Goal: Task Accomplishment & Management: Use online tool/utility

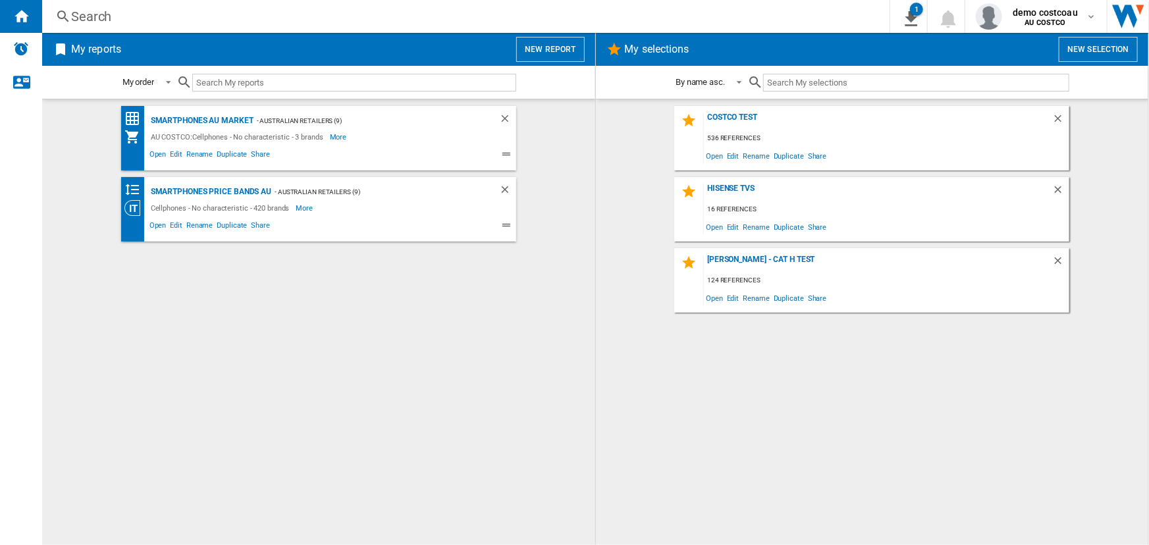
click at [543, 45] on button "New report" at bounding box center [550, 49] width 68 height 25
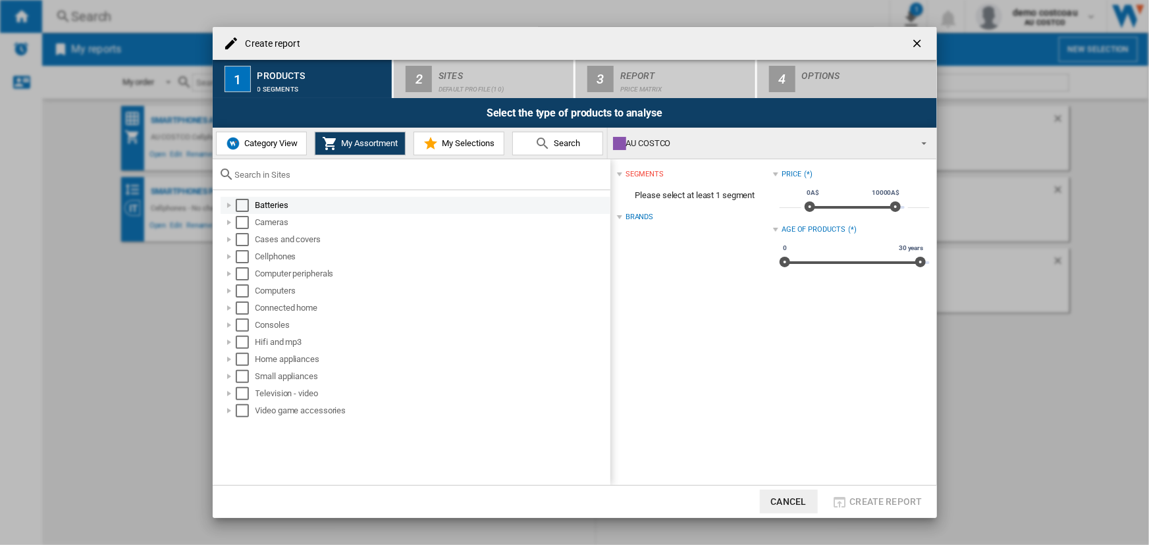
click at [243, 207] on div "Select" at bounding box center [242, 205] width 13 height 13
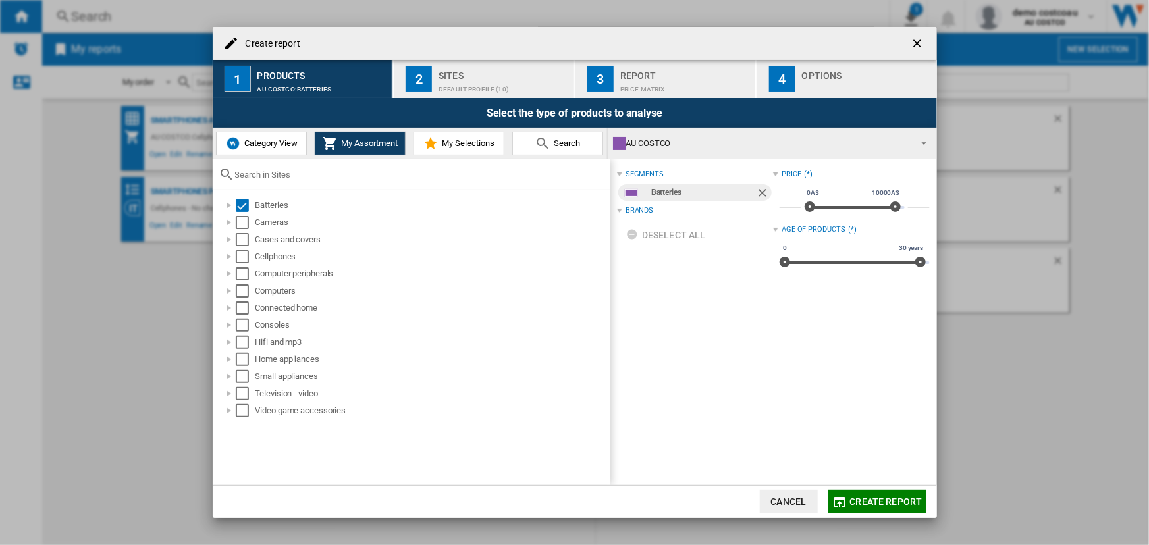
click at [455, 74] on div "Sites" at bounding box center [503, 72] width 130 height 14
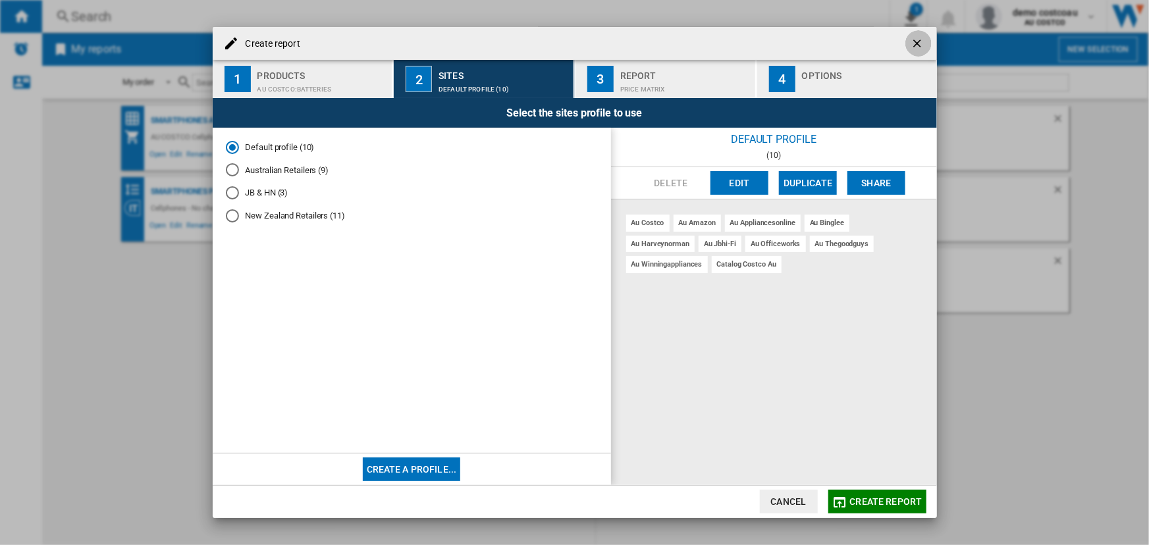
click at [915, 42] on ng-md-icon "getI18NText('BUTTONS.CLOSE_DIALOG')" at bounding box center [919, 45] width 16 height 16
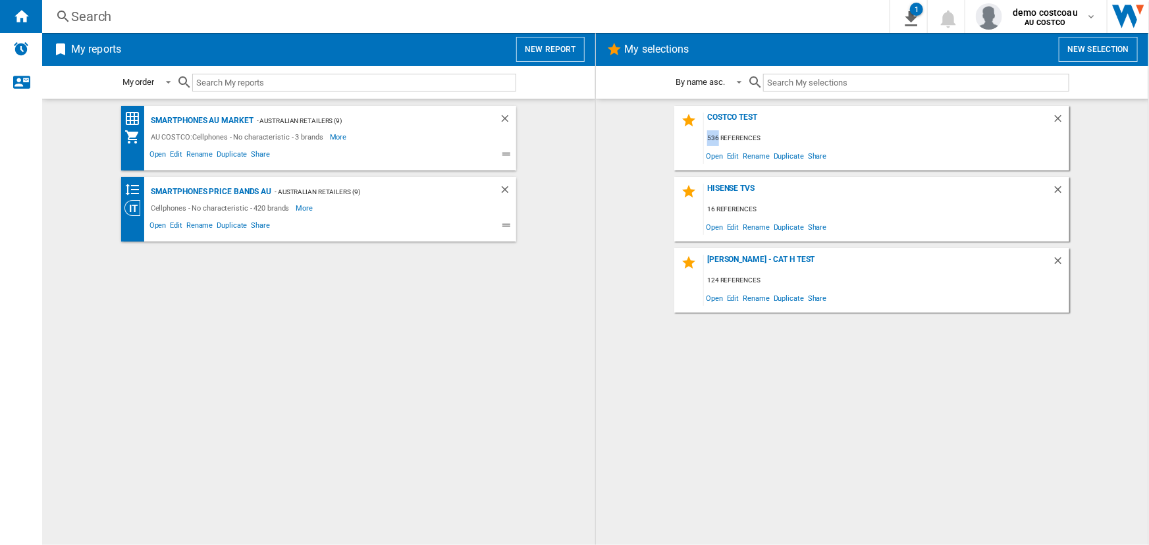
drag, startPoint x: 709, startPoint y: 138, endPoint x: 718, endPoint y: 138, distance: 8.6
click at [718, 138] on div "536 references" at bounding box center [886, 138] width 365 height 16
click at [718, 117] on div "Costco Test" at bounding box center [878, 122] width 348 height 18
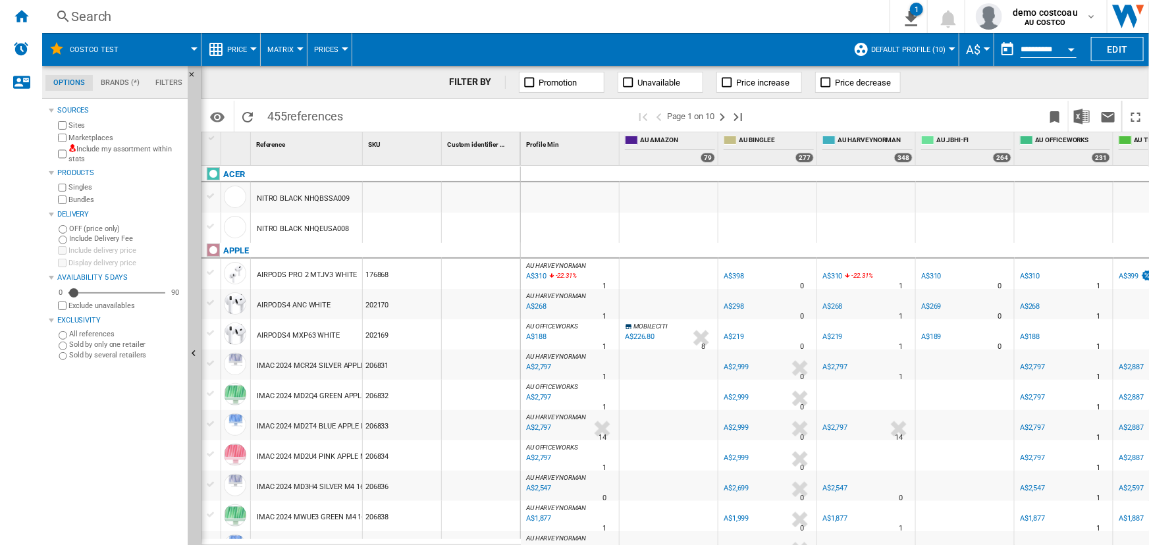
drag, startPoint x: 269, startPoint y: 118, endPoint x: 289, endPoint y: 116, distance: 19.8
click at [289, 116] on span "455 references" at bounding box center [305, 115] width 89 height 28
click at [1115, 47] on button "Edit" at bounding box center [1117, 49] width 53 height 24
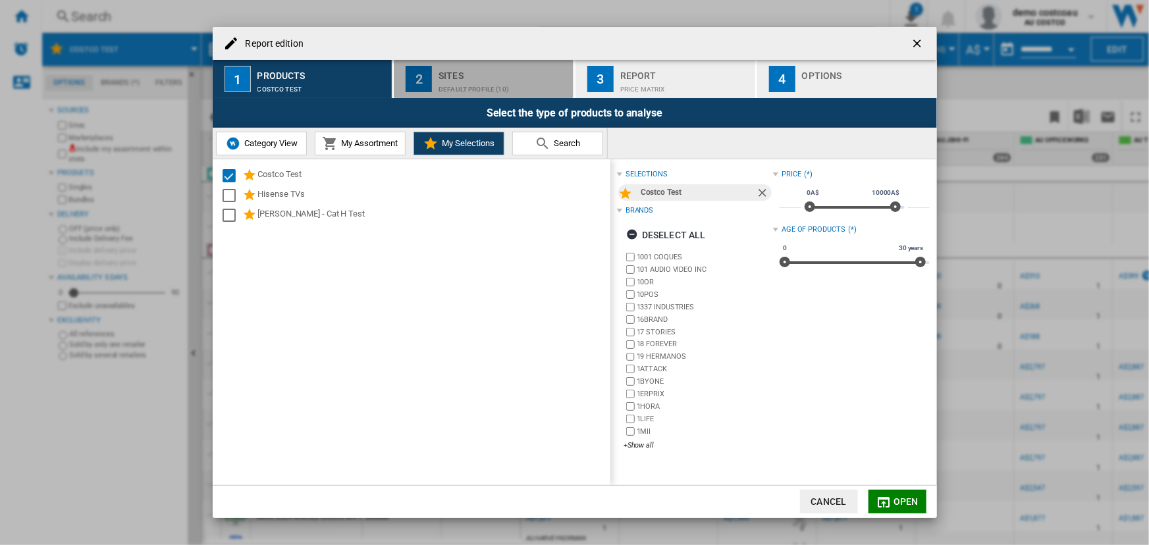
click at [455, 90] on div "Default profile (10)" at bounding box center [503, 86] width 130 height 14
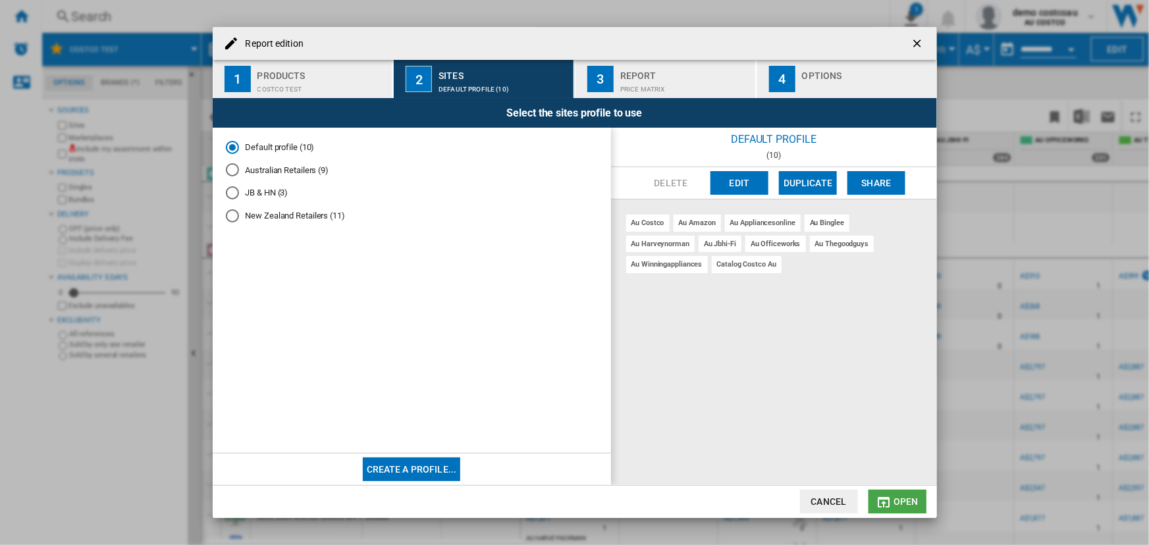
click at [891, 502] on md-icon "Report edition ..." at bounding box center [884, 502] width 16 height 16
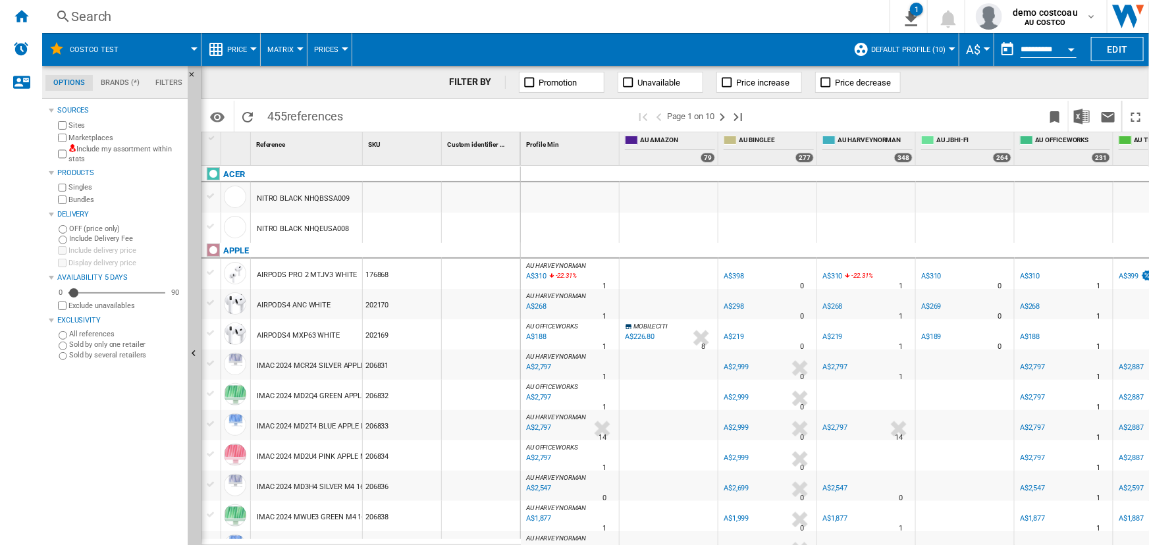
click at [932, 48] on span "Default profile (10)" at bounding box center [908, 49] width 74 height 9
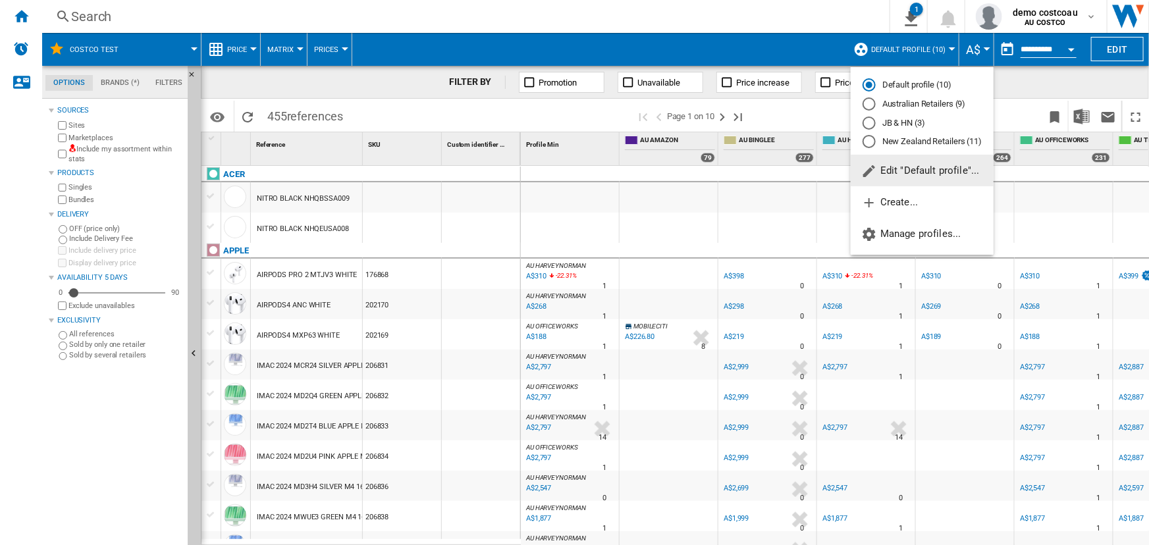
click at [932, 48] on md-backdrop at bounding box center [574, 272] width 1149 height 545
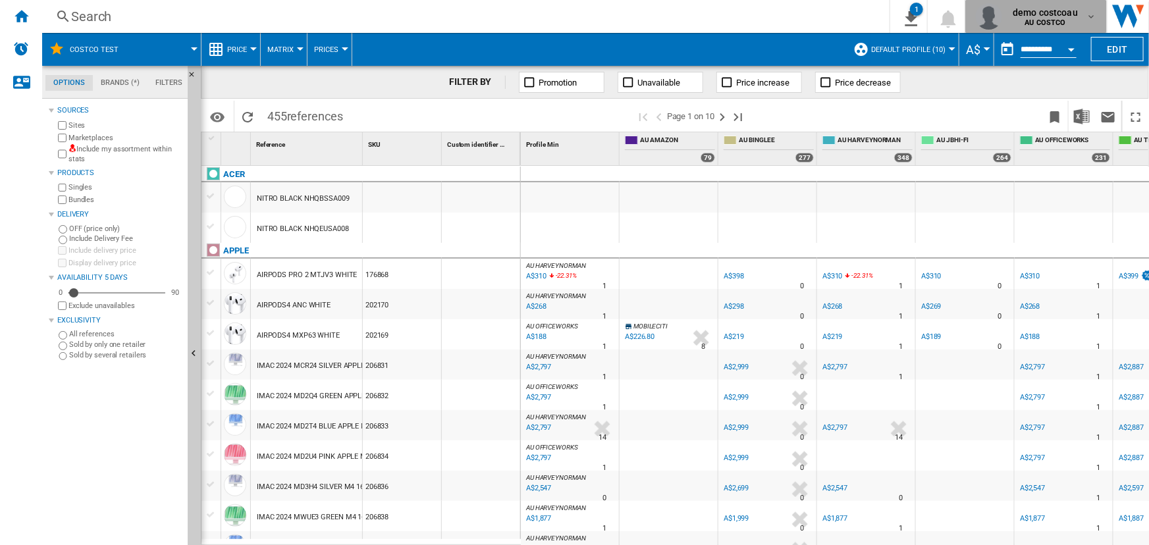
click at [1082, 21] on div "demo costcoau AU COSTCO" at bounding box center [1046, 16] width 78 height 21
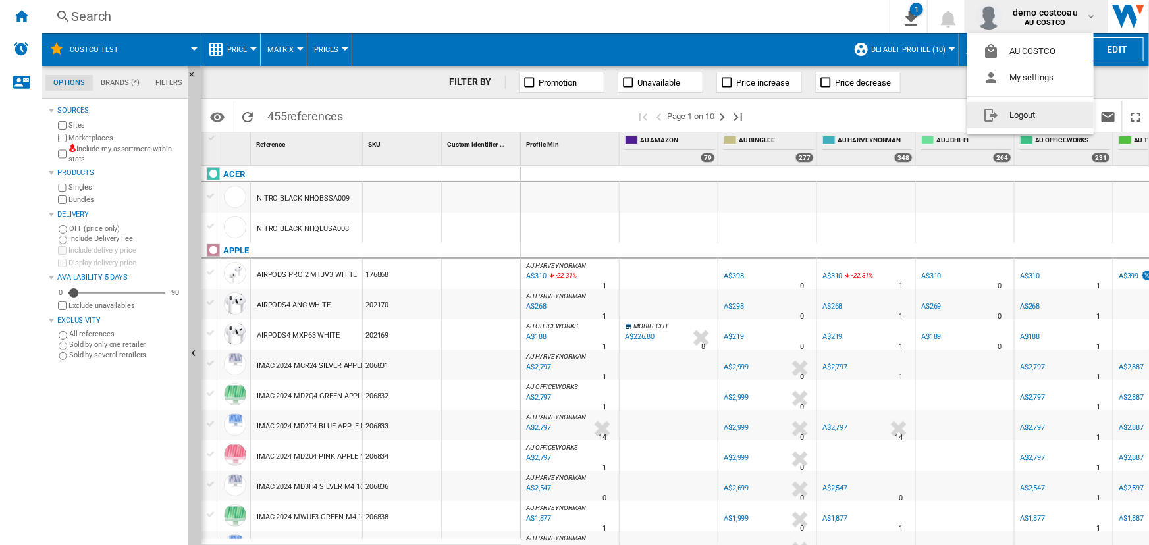
click at [1020, 112] on button "Logout" at bounding box center [1030, 115] width 126 height 26
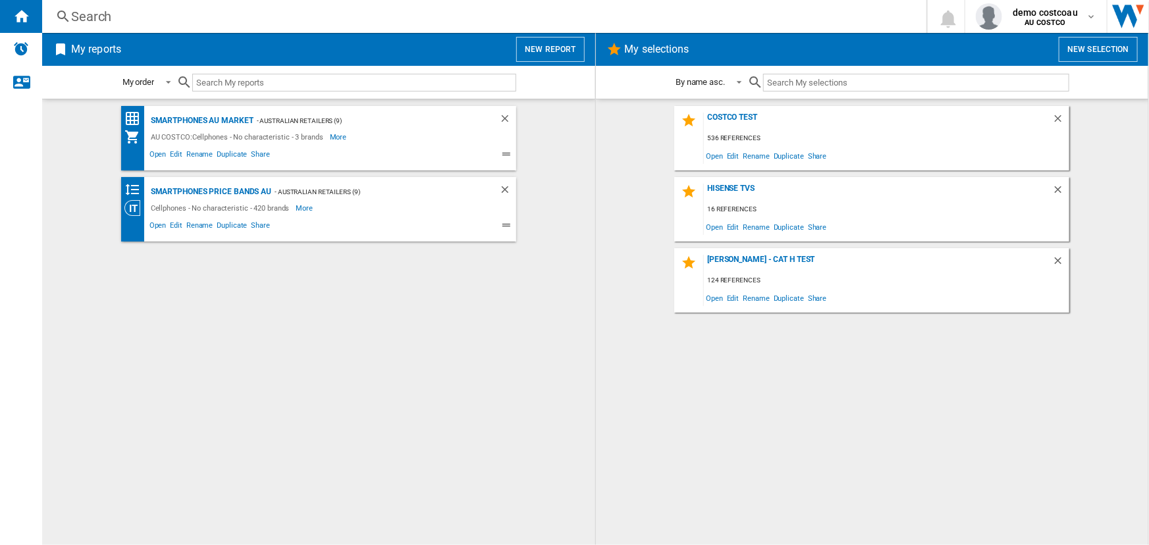
click at [558, 53] on button "New report" at bounding box center [550, 49] width 68 height 25
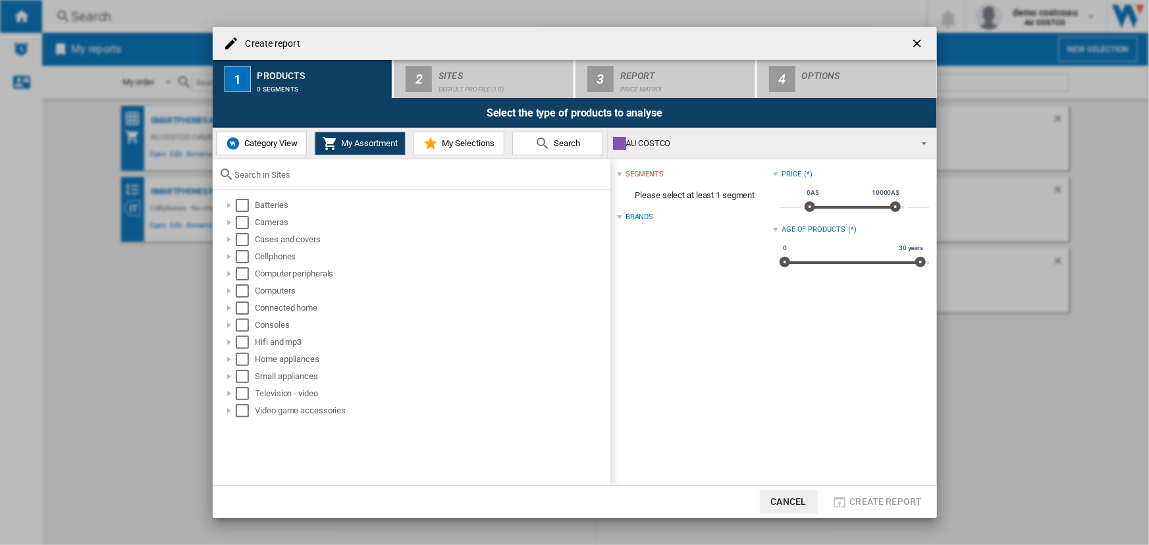
click at [455, 137] on button "My Selections" at bounding box center [458, 144] width 91 height 24
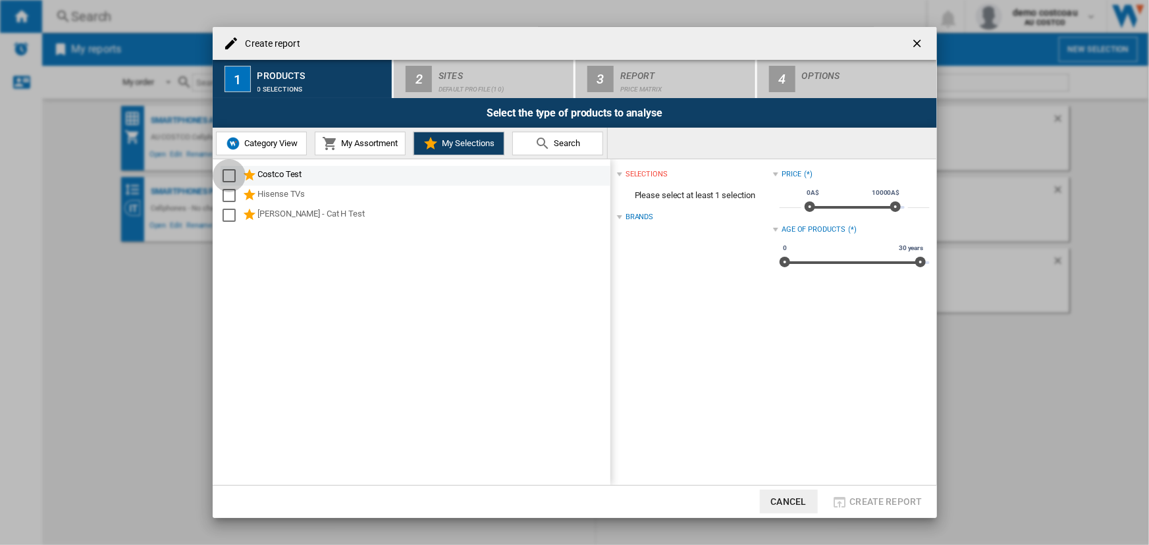
click at [226, 174] on div "Select" at bounding box center [229, 175] width 13 height 13
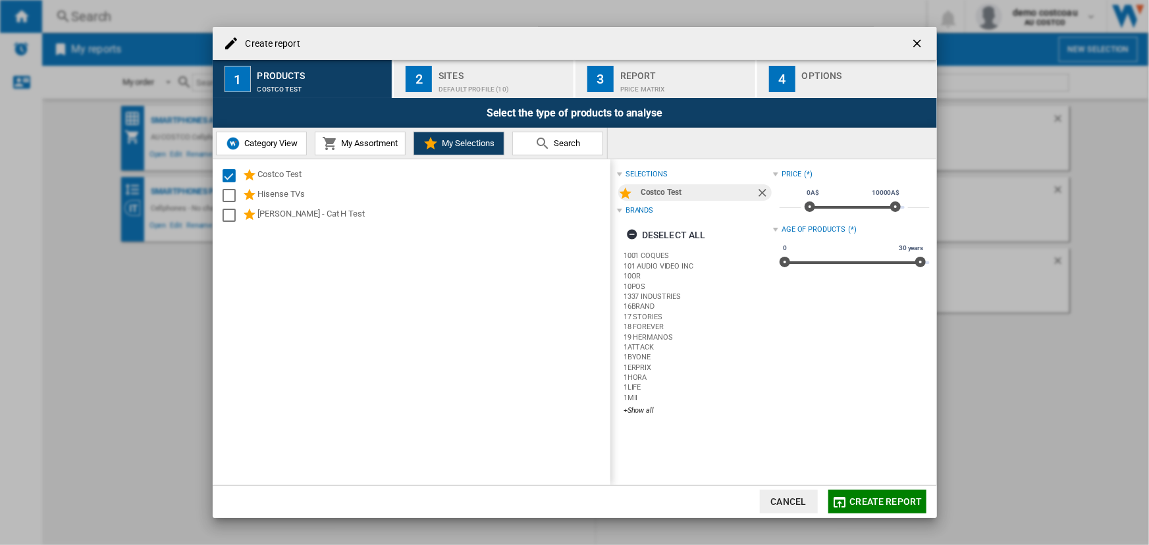
click at [479, 86] on div "Default profile (10)" at bounding box center [503, 86] width 130 height 14
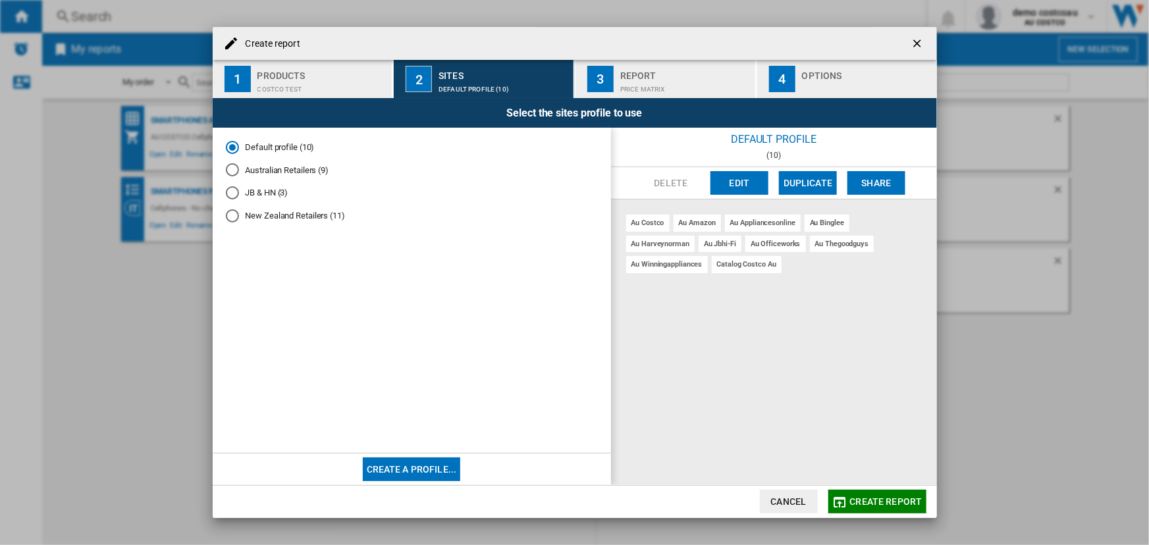
click at [234, 171] on div "Australian Retailers (9)" at bounding box center [232, 169] width 13 height 13
click at [234, 149] on div "Default profile (10)" at bounding box center [232, 147] width 13 height 13
click at [887, 502] on span "Create report" at bounding box center [886, 501] width 72 height 11
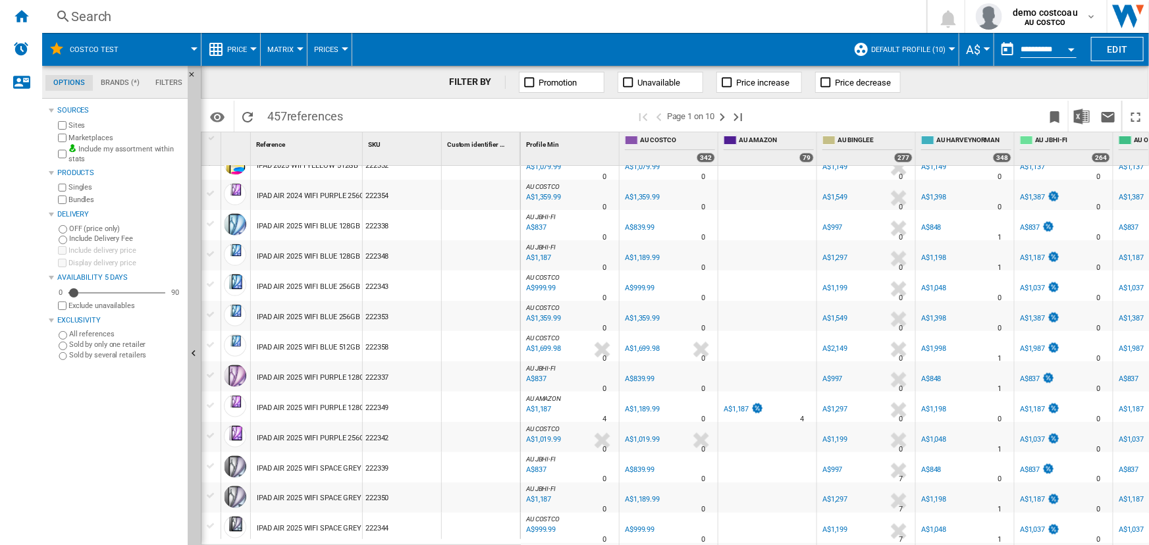
scroll to position [1167, 0]
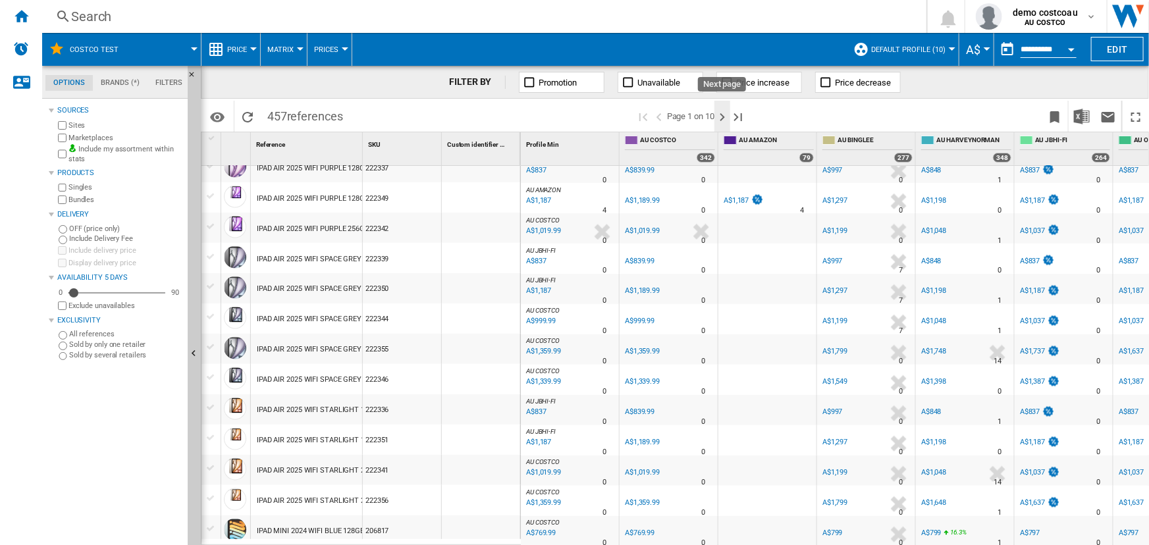
click at [718, 119] on ng-md-icon "Next page" at bounding box center [722, 117] width 16 height 16
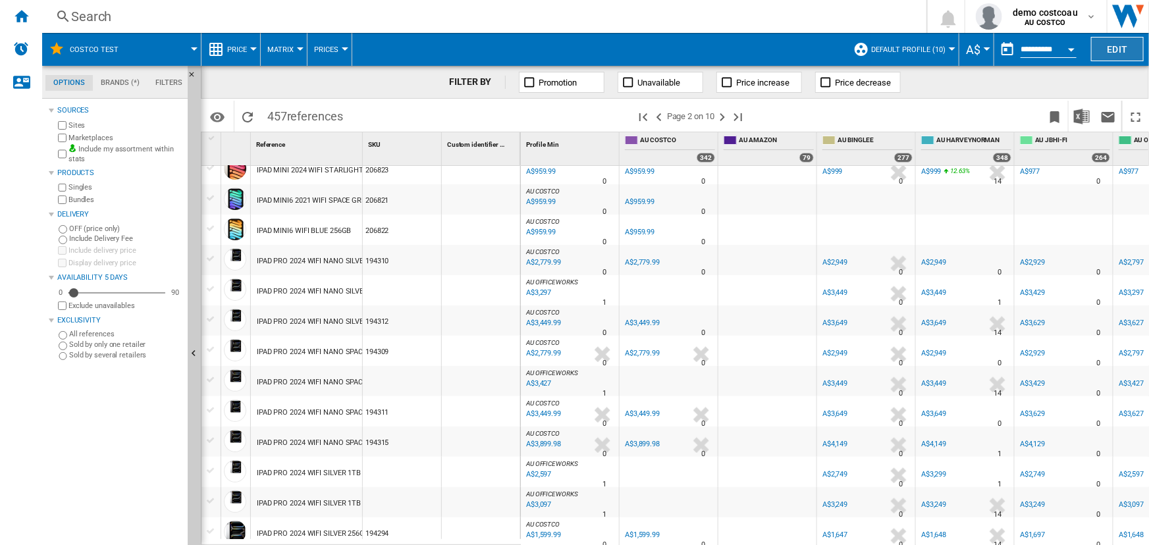
click at [1115, 45] on button "Edit" at bounding box center [1117, 49] width 53 height 24
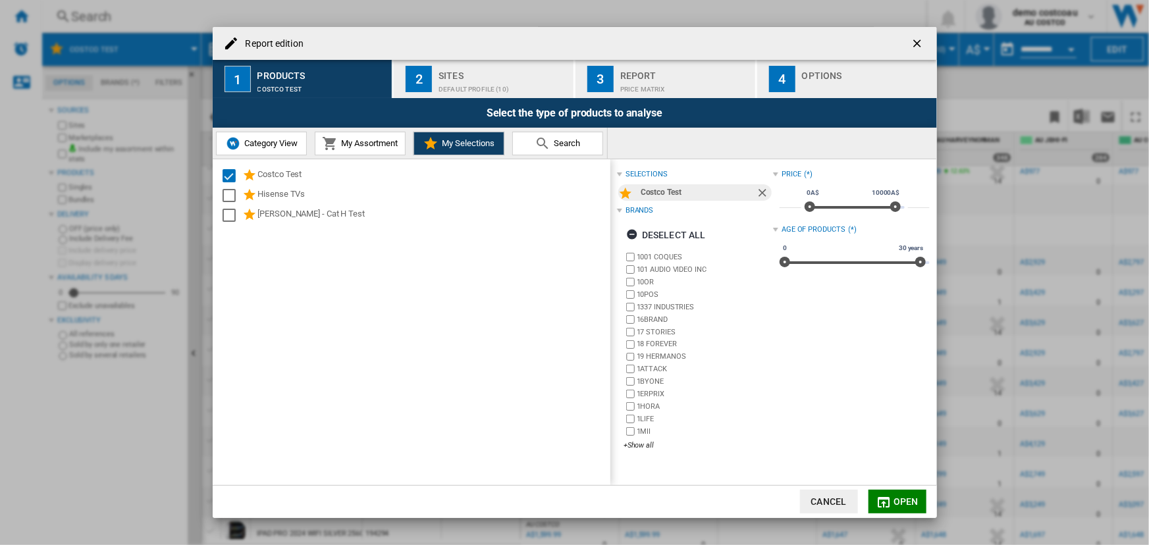
click at [482, 74] on div "Sites" at bounding box center [503, 72] width 130 height 14
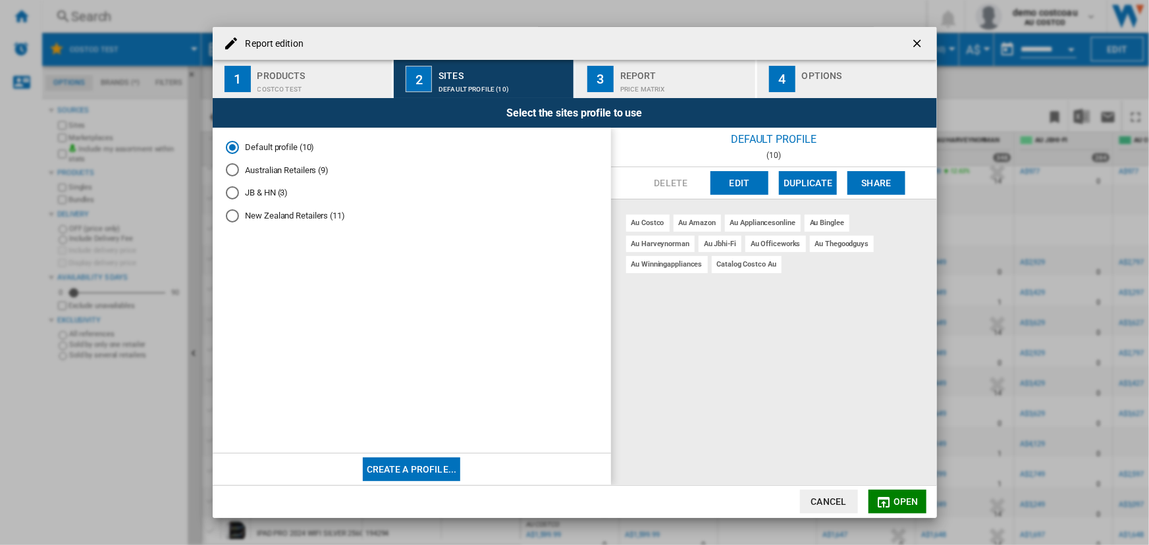
click at [712, 266] on div "catalog costco au" at bounding box center [747, 264] width 70 height 16
click at [733, 176] on button "Edit" at bounding box center [739, 183] width 58 height 24
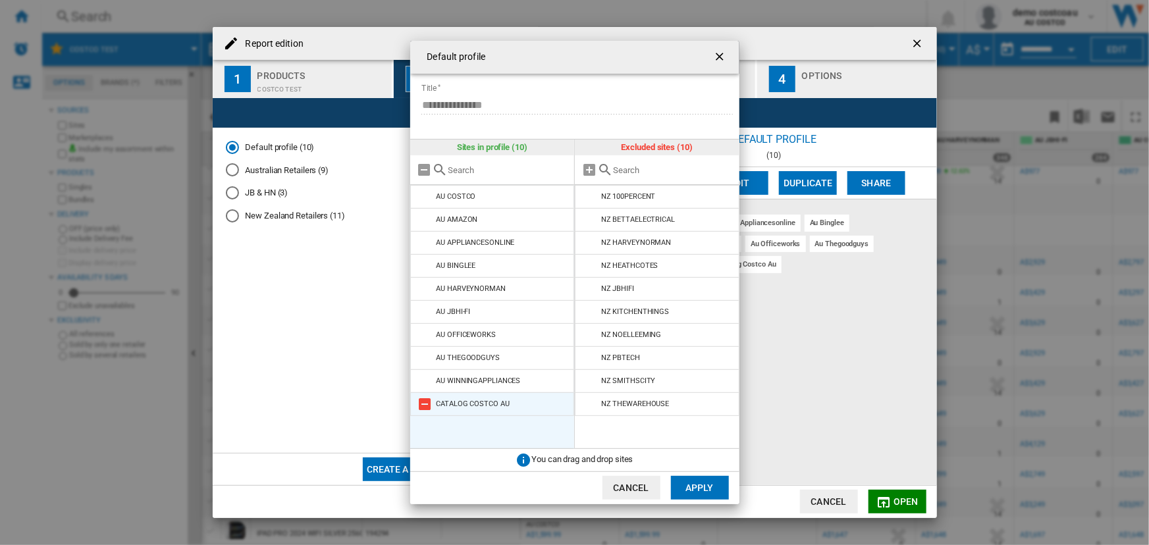
click at [427, 403] on md-icon at bounding box center [425, 404] width 16 height 16
click at [700, 487] on button "Apply" at bounding box center [700, 488] width 58 height 24
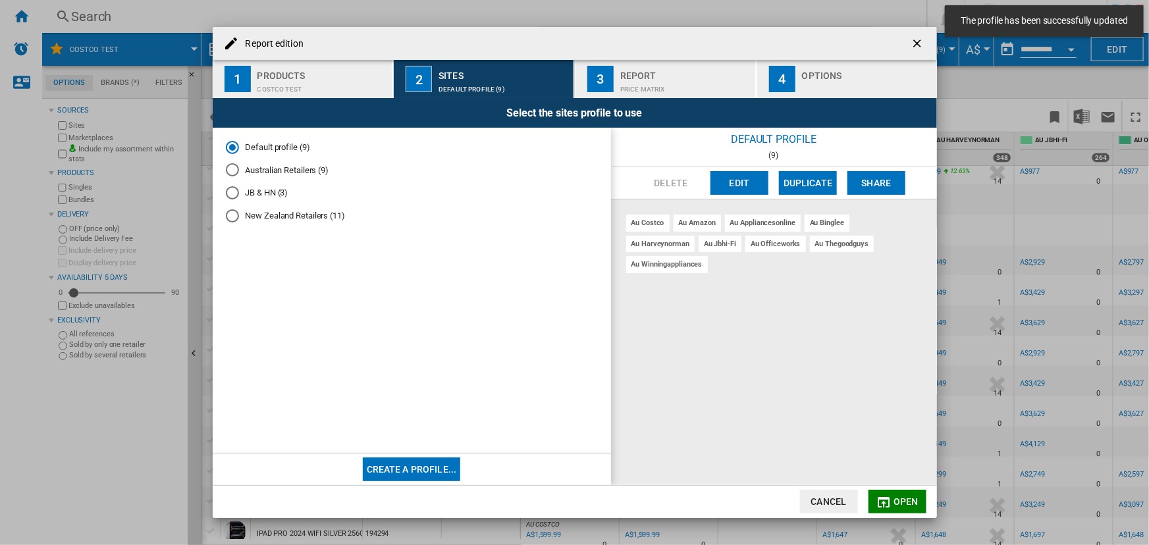
click at [906, 501] on span "Open" at bounding box center [905, 501] width 25 height 11
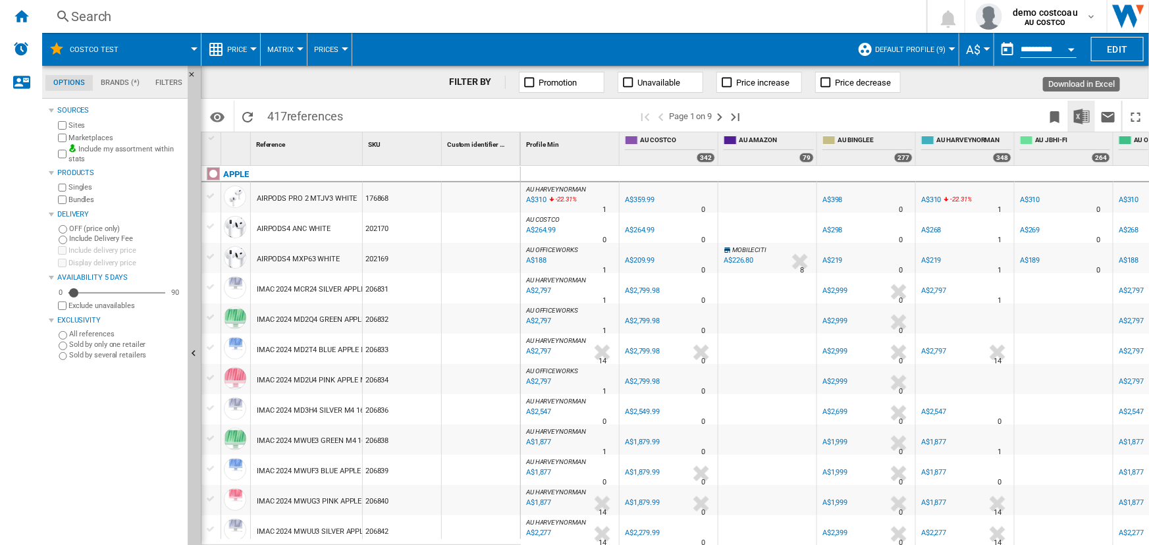
click at [1082, 118] on img "Download in Excel" at bounding box center [1082, 117] width 16 height 16
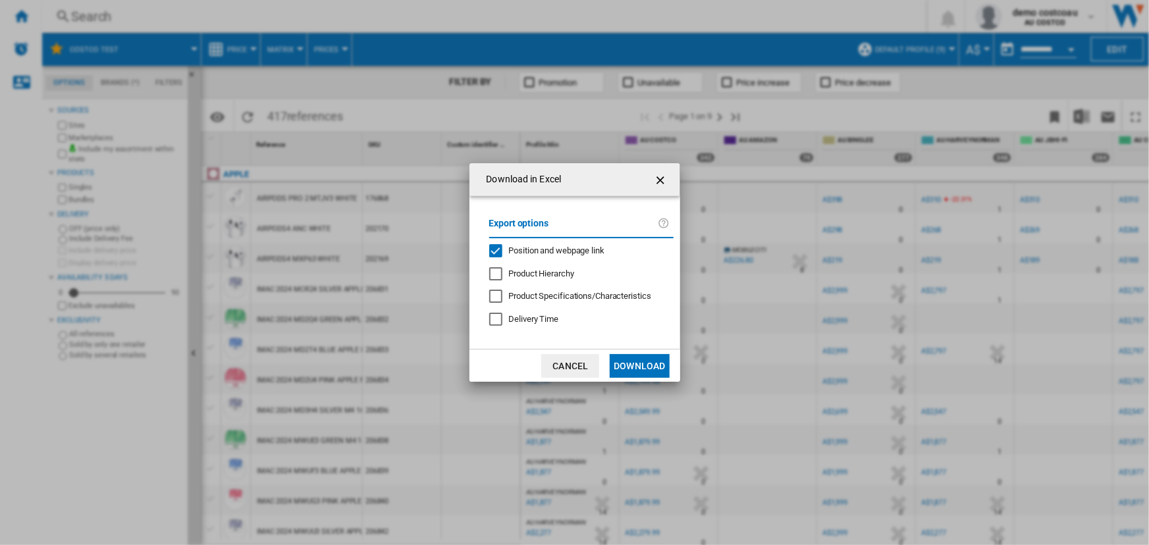
click at [631, 369] on button "Download" at bounding box center [639, 366] width 59 height 24
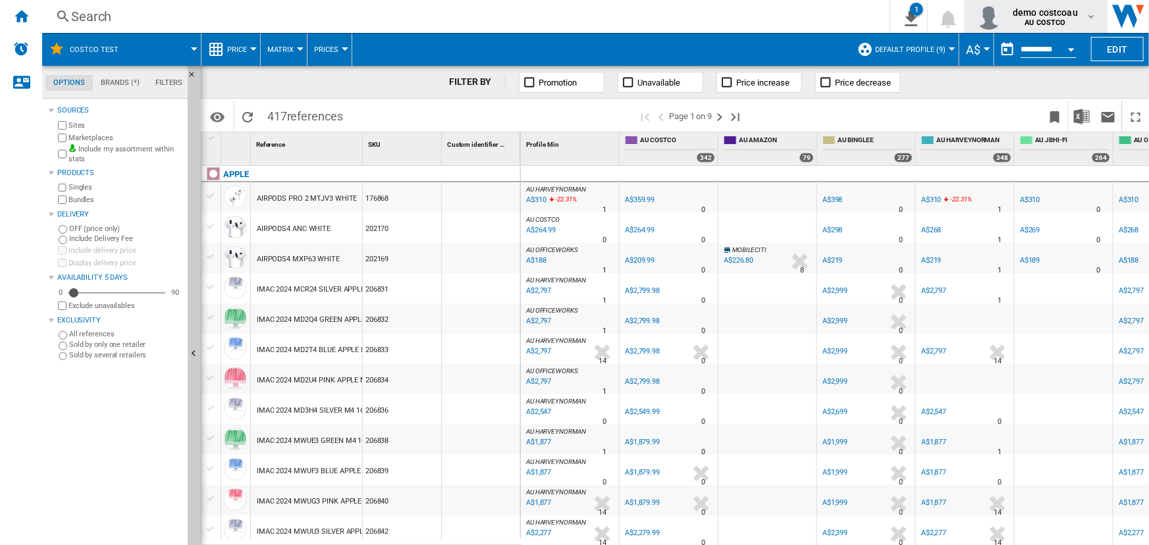
click at [1054, 13] on span "demo costcoau" at bounding box center [1045, 12] width 65 height 13
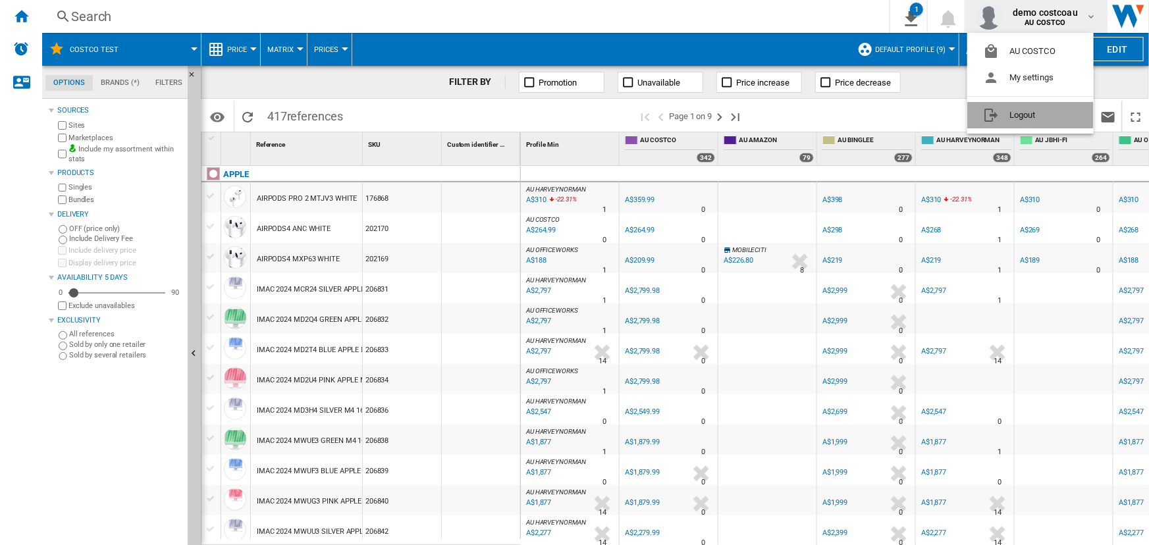
click at [1018, 115] on button "Logout" at bounding box center [1030, 115] width 126 height 26
